Goal: Information Seeking & Learning: Learn about a topic

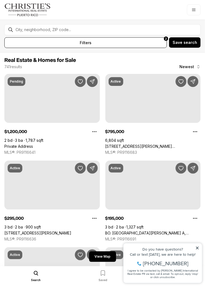
click at [197, 248] on icon at bounding box center [197, 247] width 3 height 3
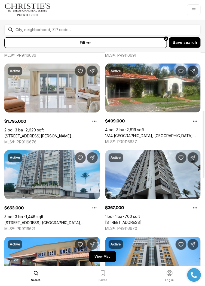
scroll to position [178, 0]
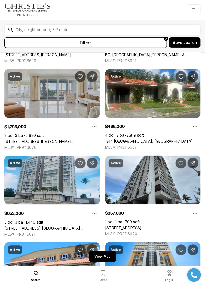
click at [36, 139] on link "[STREET_ADDRESS][PERSON_NAME][PERSON_NAME]" at bounding box center [52, 141] width 96 height 5
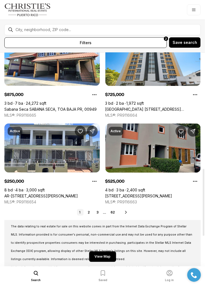
scroll to position [392, 0]
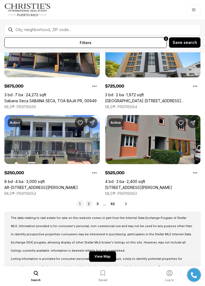
click at [90, 204] on link "2" at bounding box center [89, 203] width 7 height 7
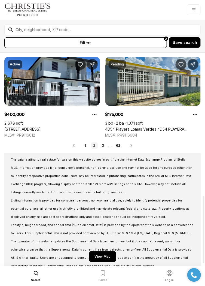
scroll to position [456, 0]
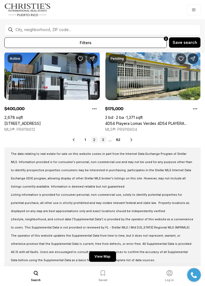
click at [103, 140] on link "3" at bounding box center [103, 139] width 7 height 7
